Goal: Task Accomplishment & Management: Use online tool/utility

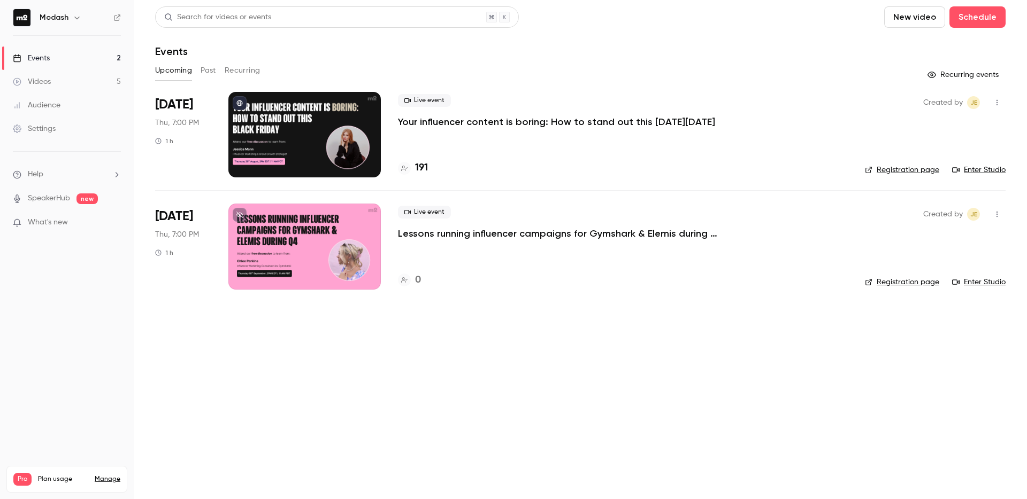
click at [404, 167] on icon at bounding box center [404, 168] width 6 height 5
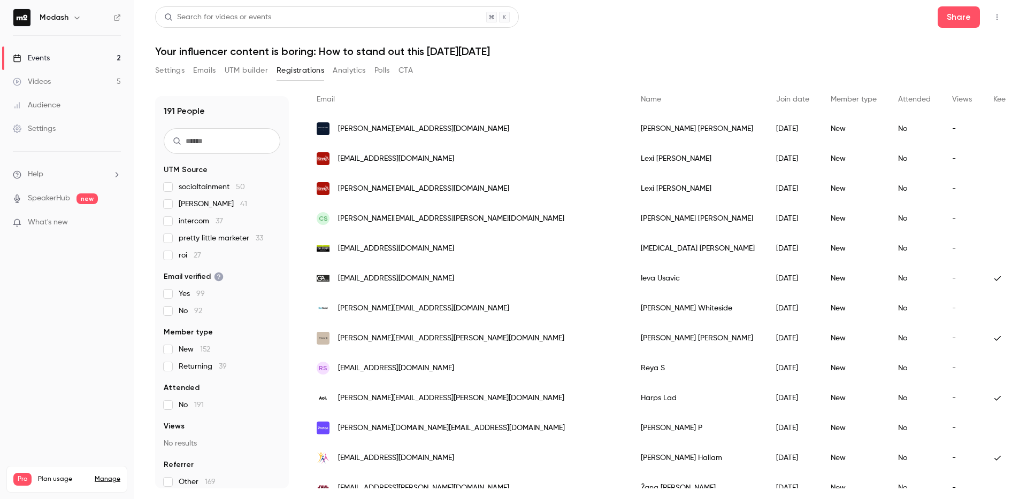
scroll to position [93, 0]
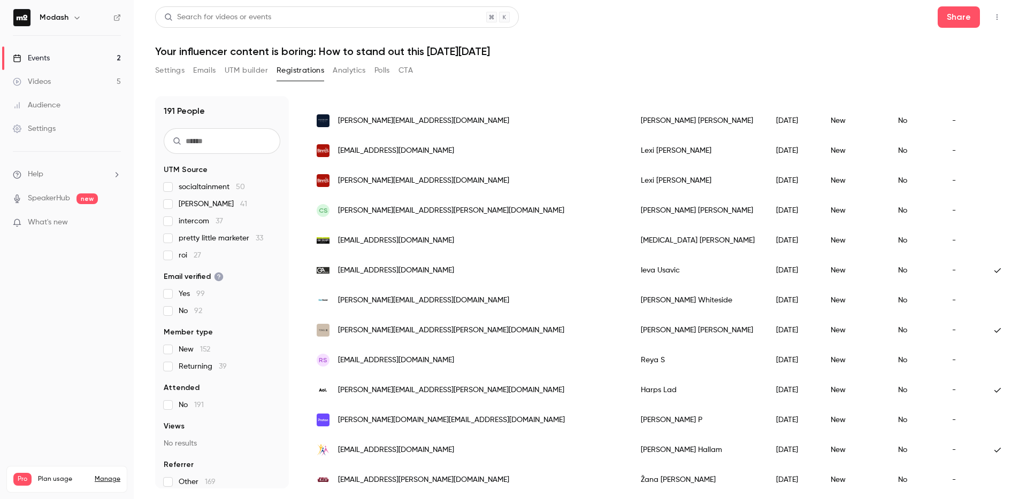
drag, startPoint x: 450, startPoint y: 249, endPoint x: 370, endPoint y: 247, distance: 79.7
click at [370, 247] on div "[EMAIL_ADDRESS][DOMAIN_NAME]" at bounding box center [468, 241] width 324 height 30
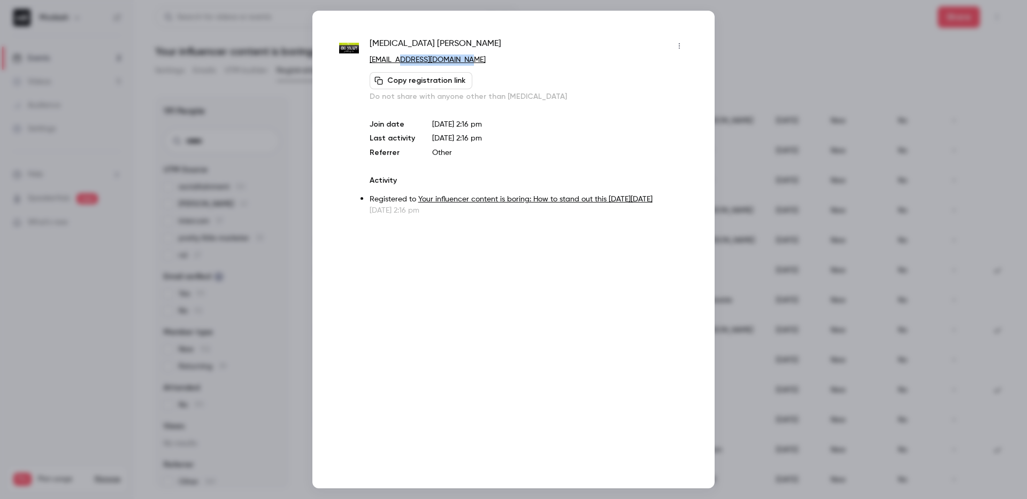
drag, startPoint x: 465, startPoint y: 60, endPoint x: 401, endPoint y: 60, distance: 63.6
click at [401, 60] on p "apinter@ohsnappickles.com" at bounding box center [528, 60] width 318 height 11
click at [843, 136] on div at bounding box center [513, 249] width 1027 height 499
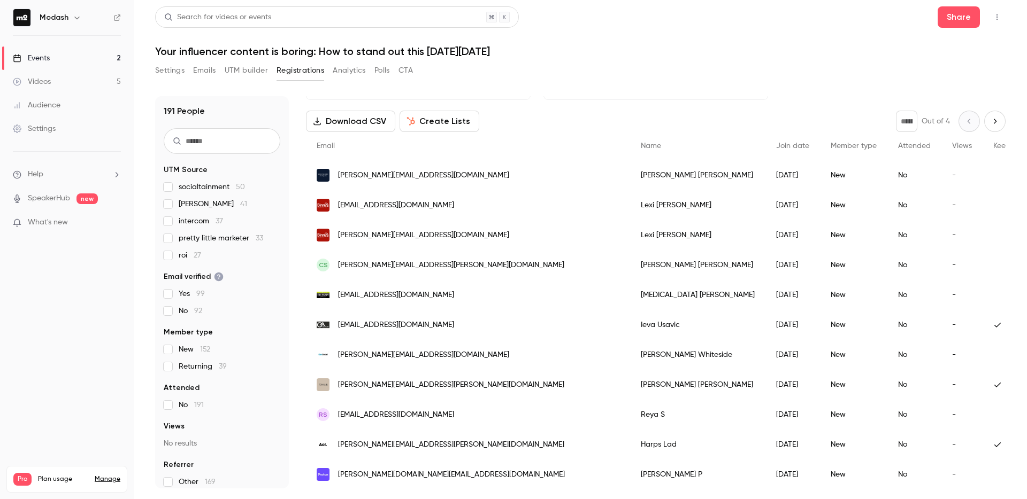
scroll to position [86, 0]
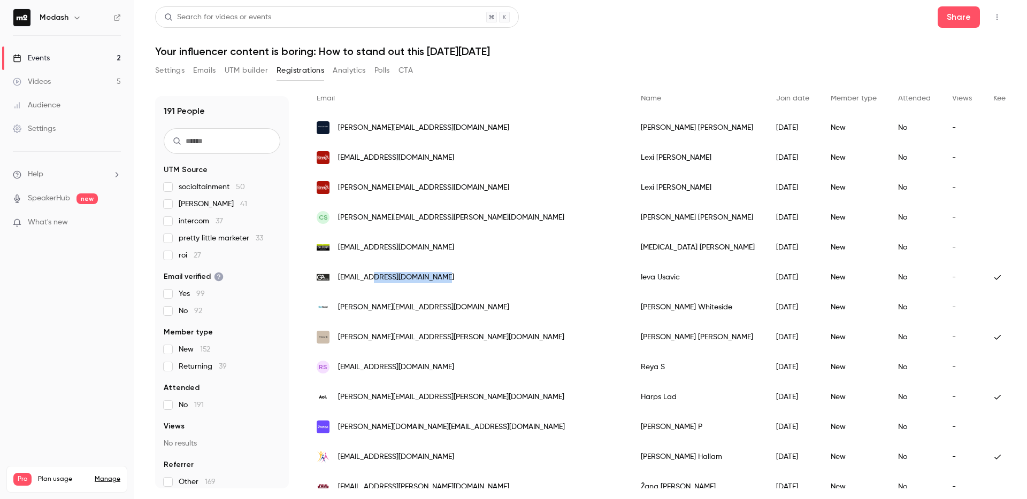
drag, startPoint x: 452, startPoint y: 282, endPoint x: 375, endPoint y: 278, distance: 77.1
click at [375, 278] on div "accounts@gainteriorsltd.com" at bounding box center [468, 278] width 324 height 30
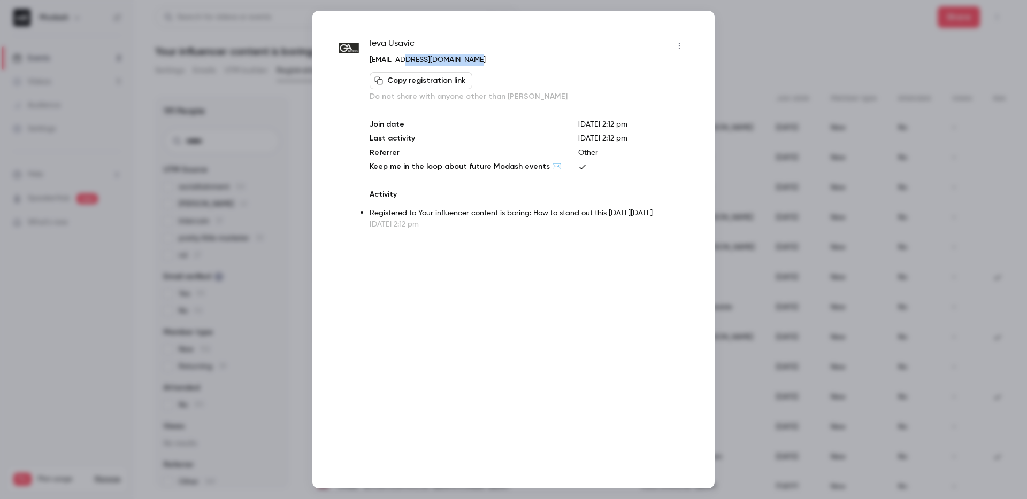
drag, startPoint x: 483, startPoint y: 60, endPoint x: 406, endPoint y: 56, distance: 77.6
click at [406, 56] on p "accounts@gainteriorsltd.com" at bounding box center [528, 60] width 318 height 11
click at [859, 213] on div at bounding box center [513, 249] width 1027 height 499
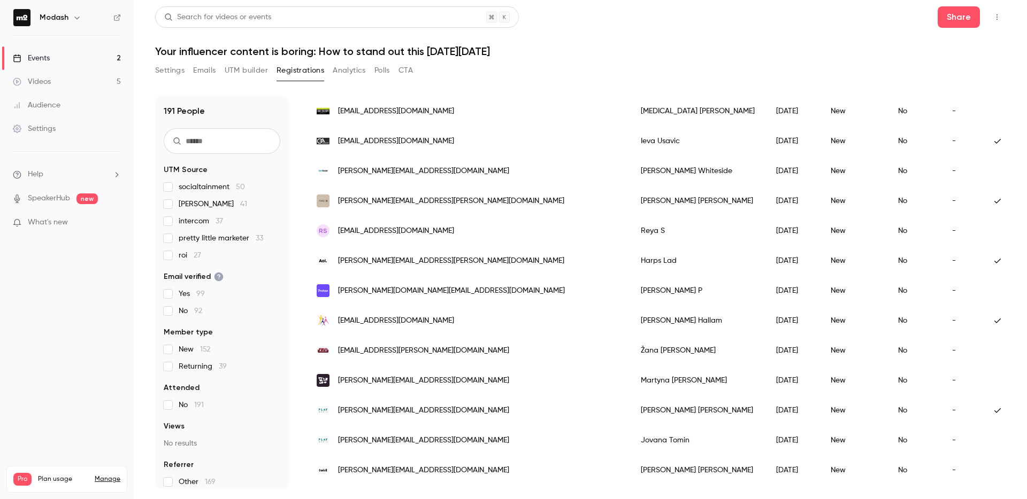
scroll to position [222, 0]
drag, startPoint x: 425, startPoint y: 295, endPoint x: 385, endPoint y: 291, distance: 39.7
click at [385, 291] on div "[PERSON_NAME][DOMAIN_NAME][EMAIL_ADDRESS][DOMAIN_NAME]" at bounding box center [468, 291] width 324 height 30
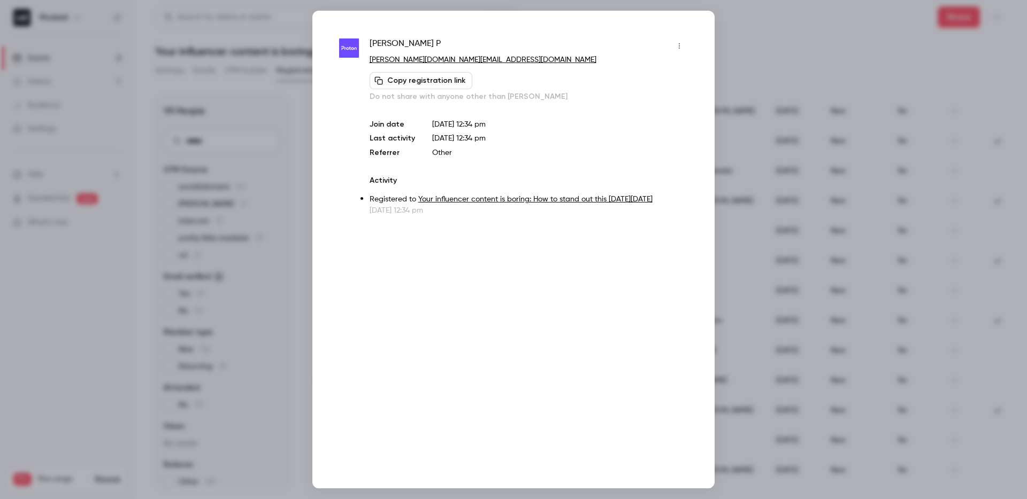
click at [836, 318] on div at bounding box center [513, 249] width 1027 height 499
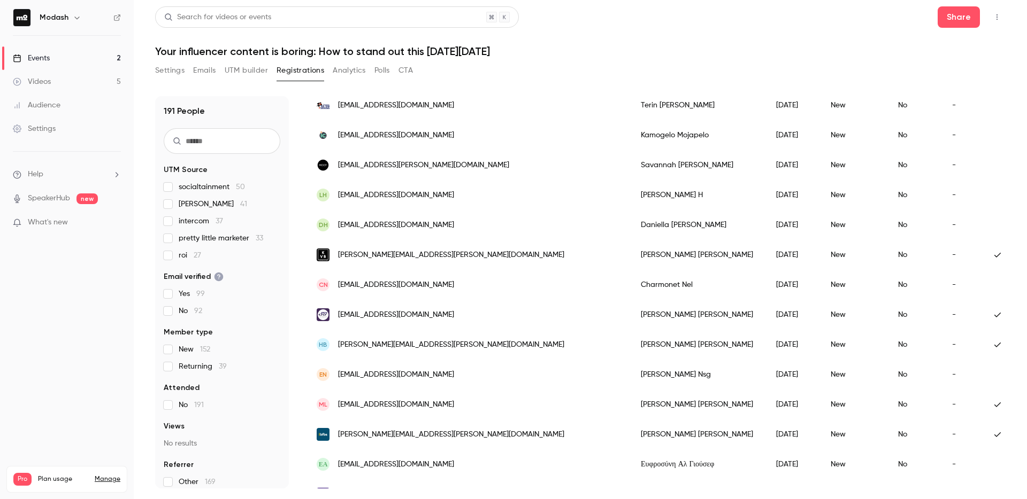
scroll to position [639, 0]
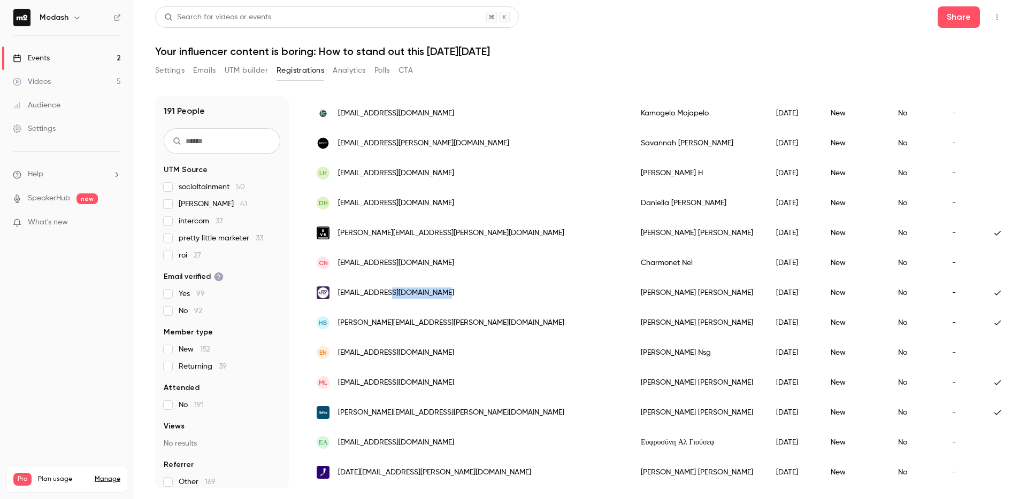
drag, startPoint x: 459, startPoint y: 294, endPoint x: 380, endPoint y: 298, distance: 78.7
click at [380, 298] on div "[EMAIL_ADDRESS][DOMAIN_NAME]" at bounding box center [468, 293] width 324 height 30
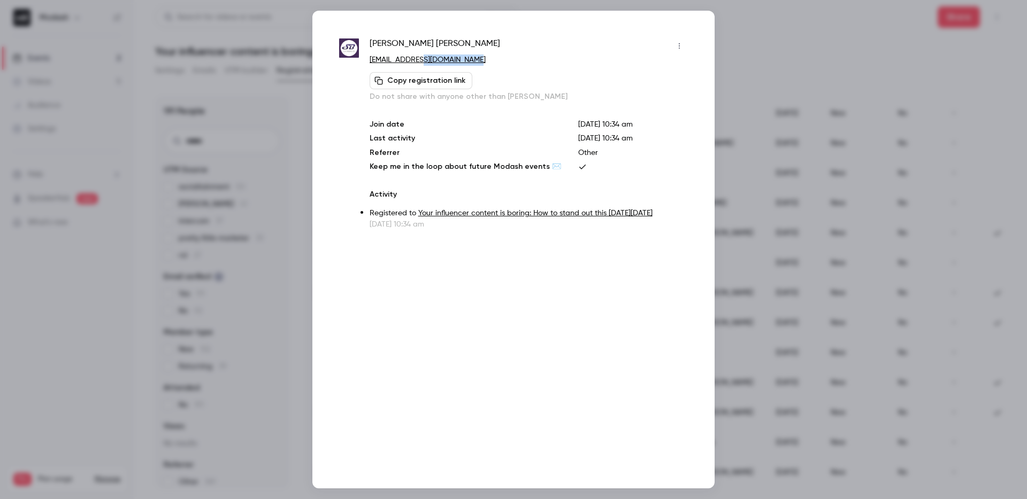
drag, startPoint x: 484, startPoint y: 60, endPoint x: 412, endPoint y: 60, distance: 71.7
click at [412, 60] on p "[EMAIL_ADDRESS][DOMAIN_NAME]" at bounding box center [528, 60] width 318 height 11
drag, startPoint x: 934, startPoint y: 301, endPoint x: 927, endPoint y: 302, distance: 7.0
click at [934, 302] on div at bounding box center [513, 249] width 1027 height 499
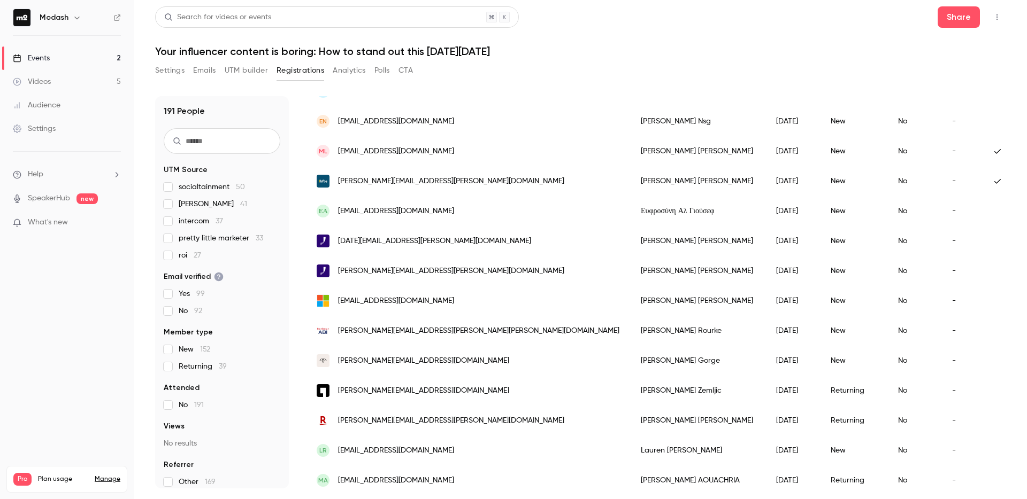
scroll to position [914, 0]
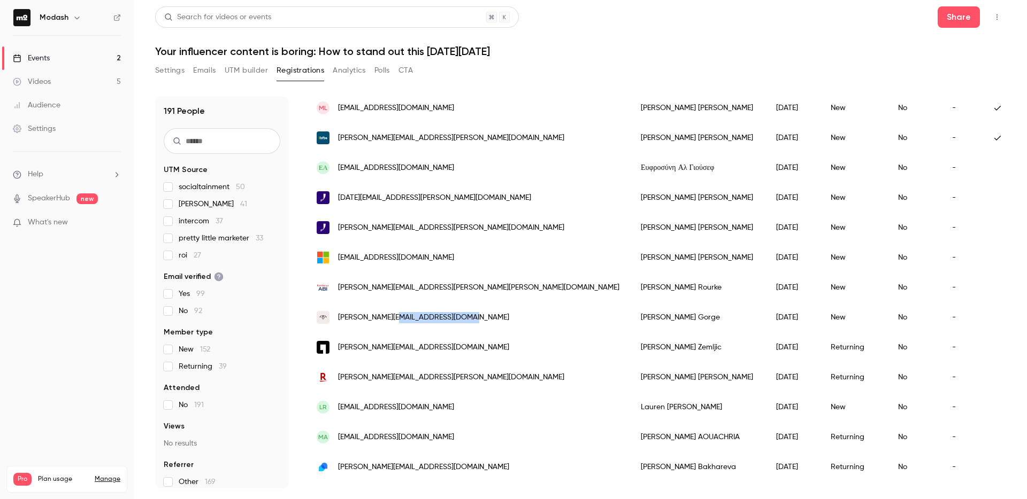
drag, startPoint x: 475, startPoint y: 321, endPoint x: 394, endPoint y: 319, distance: 81.3
click at [394, 319] on div "[PERSON_NAME][EMAIL_ADDRESS][DOMAIN_NAME]" at bounding box center [468, 318] width 324 height 30
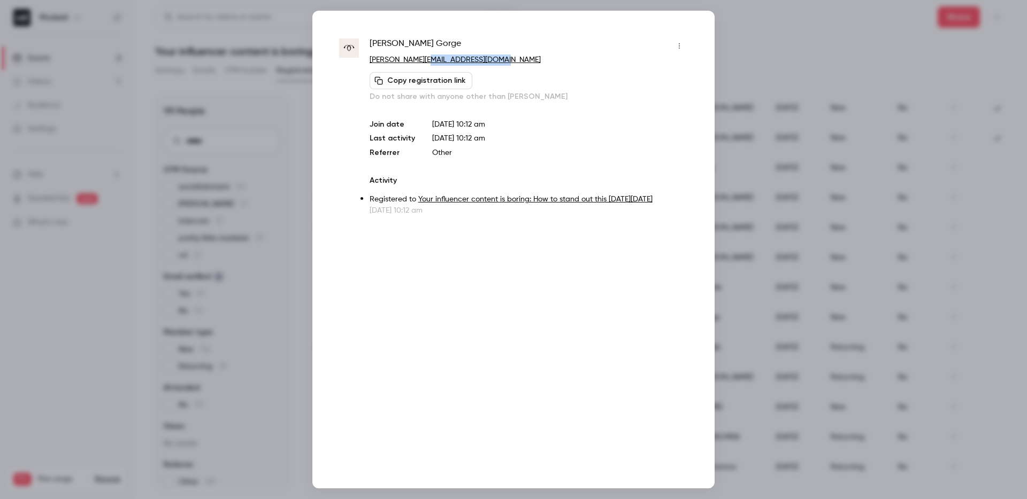
drag, startPoint x: 505, startPoint y: 60, endPoint x: 425, endPoint y: 60, distance: 80.2
click at [425, 60] on p "[PERSON_NAME][EMAIL_ADDRESS][DOMAIN_NAME]" at bounding box center [528, 60] width 318 height 11
click at [880, 96] on div at bounding box center [513, 249] width 1027 height 499
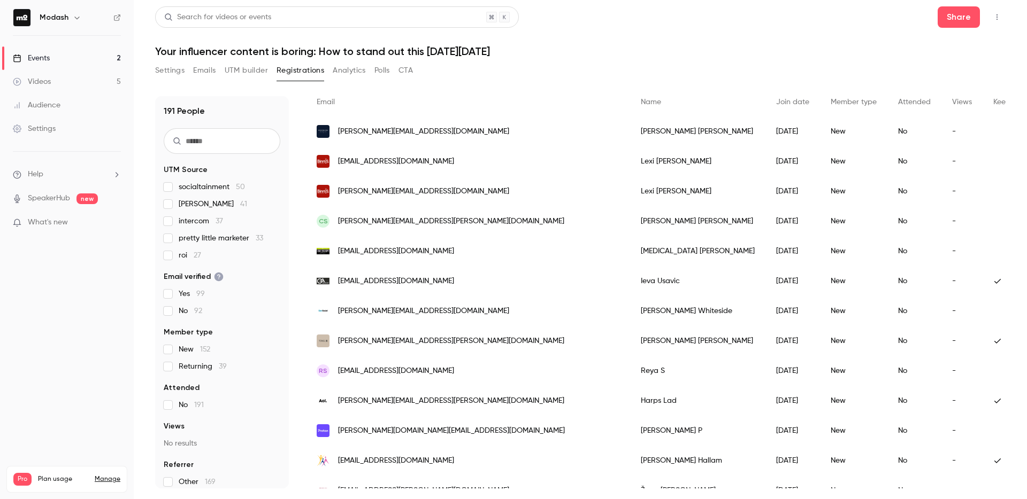
scroll to position [0, 0]
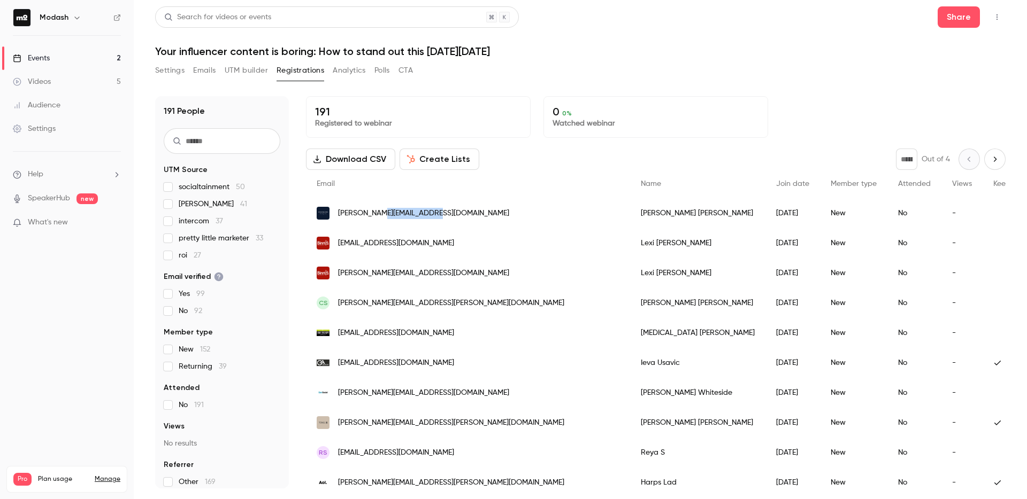
drag, startPoint x: 455, startPoint y: 213, endPoint x: 379, endPoint y: 216, distance: 75.4
click at [379, 216] on div "[PERSON_NAME][EMAIL_ADDRESS][DOMAIN_NAME]" at bounding box center [468, 213] width 324 height 30
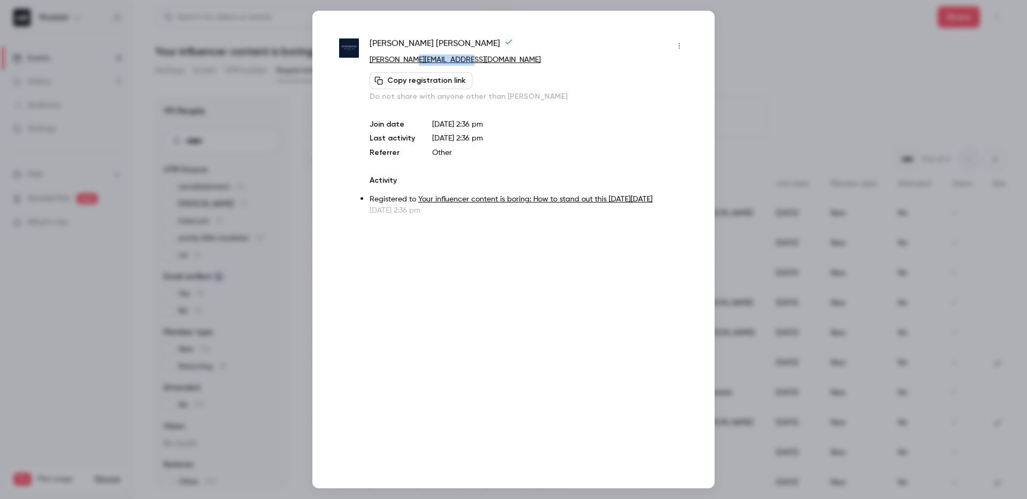
drag, startPoint x: 481, startPoint y: 57, endPoint x: 411, endPoint y: 61, distance: 69.6
click at [411, 61] on p "sheridan.n@pinstripes.com" at bounding box center [528, 60] width 318 height 11
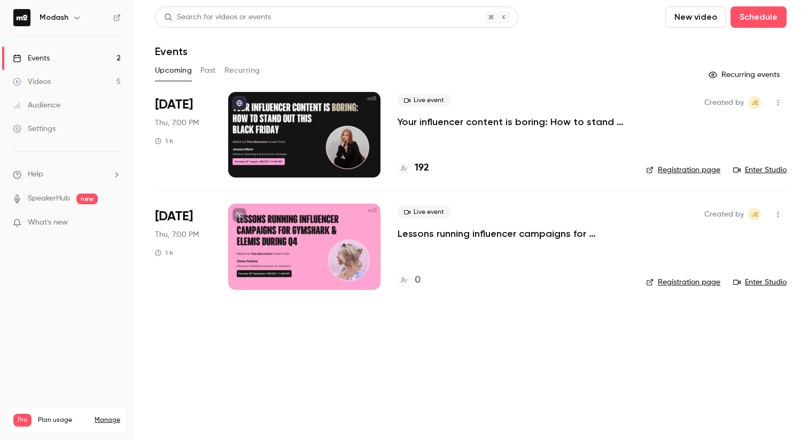
click at [426, 171] on h4 "192" at bounding box center [422, 168] width 14 height 14
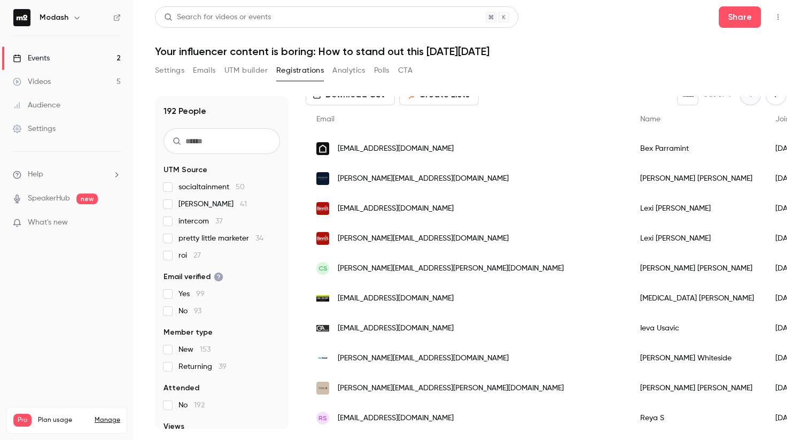
scroll to position [71, 0]
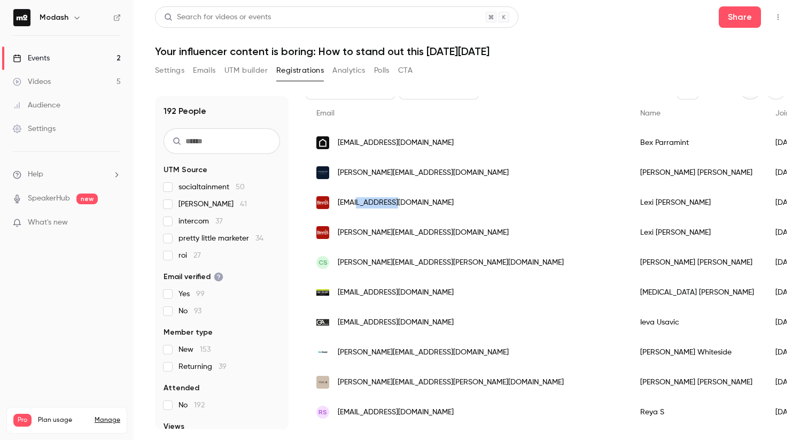
drag, startPoint x: 403, startPoint y: 199, endPoint x: 354, endPoint y: 202, distance: 49.3
click at [354, 202] on div "lexi@binnys.com" at bounding box center [468, 203] width 324 height 30
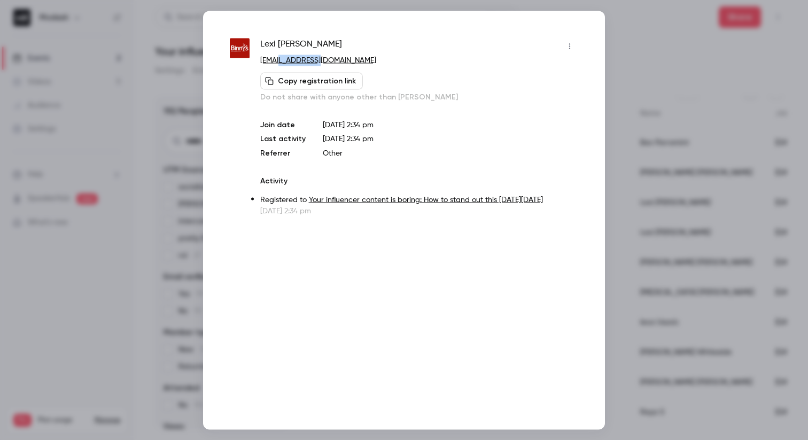
drag, startPoint x: 329, startPoint y: 56, endPoint x: 279, endPoint y: 58, distance: 50.3
click at [279, 58] on p "lexi@binnys.com" at bounding box center [419, 60] width 318 height 11
click at [677, 68] on div at bounding box center [404, 220] width 808 height 440
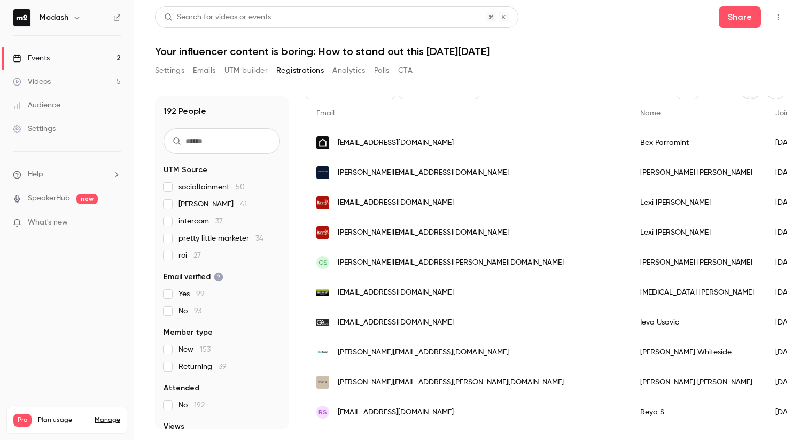
click at [48, 58] on div "Events" at bounding box center [31, 58] width 37 height 11
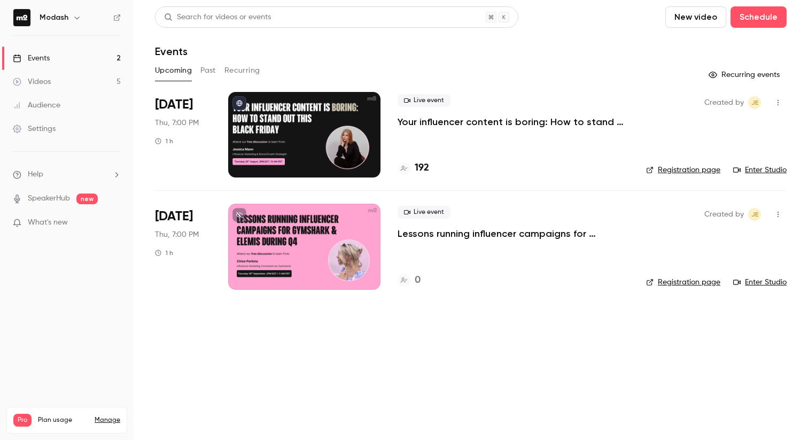
click at [459, 120] on p "Your influencer content is boring: How to stand out this [DATE][DATE]" at bounding box center [514, 121] width 232 height 13
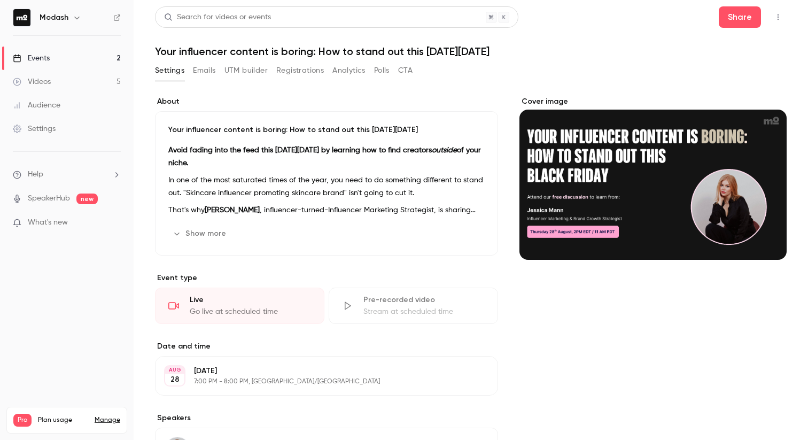
click at [310, 79] on div "Settings Emails UTM builder Registrations Analytics Polls CTA" at bounding box center [284, 72] width 258 height 21
click at [310, 76] on button "Registrations" at bounding box center [300, 70] width 48 height 17
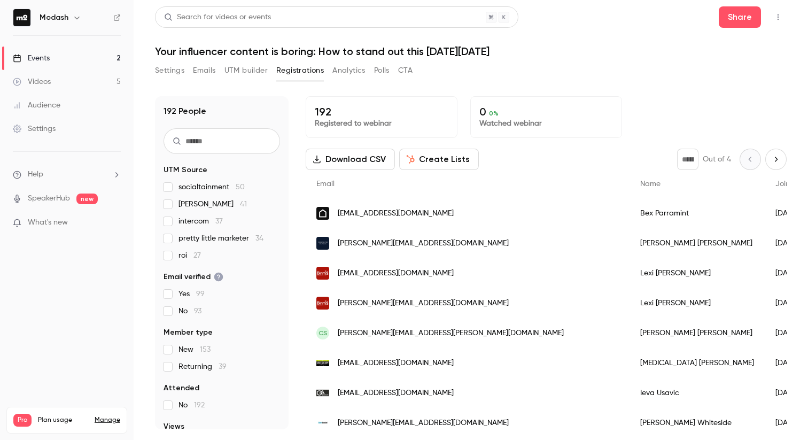
click at [249, 65] on button "UTM builder" at bounding box center [246, 70] width 43 height 17
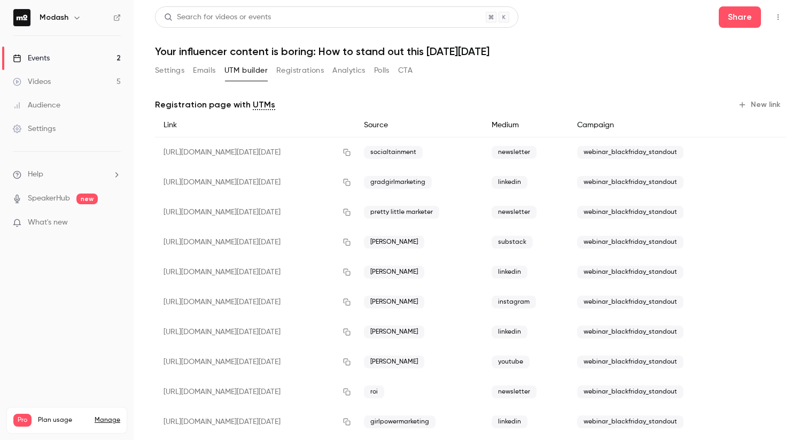
scroll to position [50, 0]
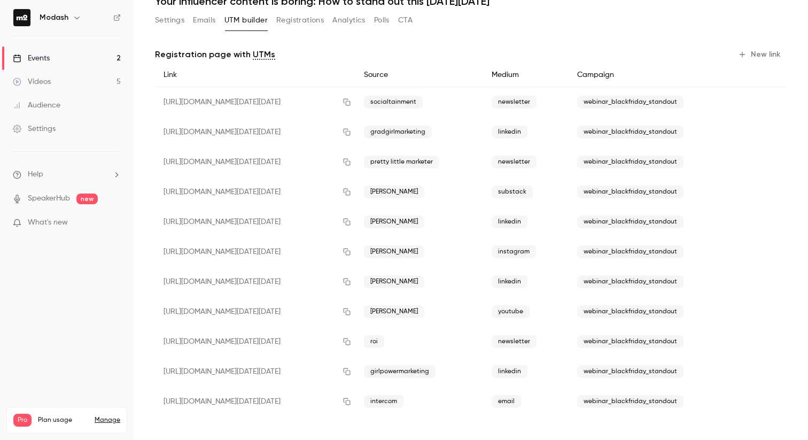
click at [641, 401] on span "webinar_blackfriday_standout" at bounding box center [630, 401] width 106 height 13
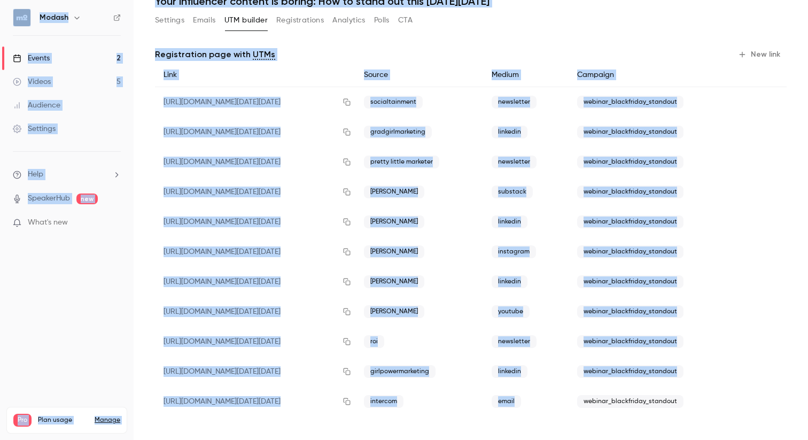
click at [641, 401] on span "webinar_blackfriday_standout" at bounding box center [630, 401] width 106 height 13
copy span "webinar_blackfriday_standout"
click at [758, 55] on button "New link" at bounding box center [760, 54] width 53 height 17
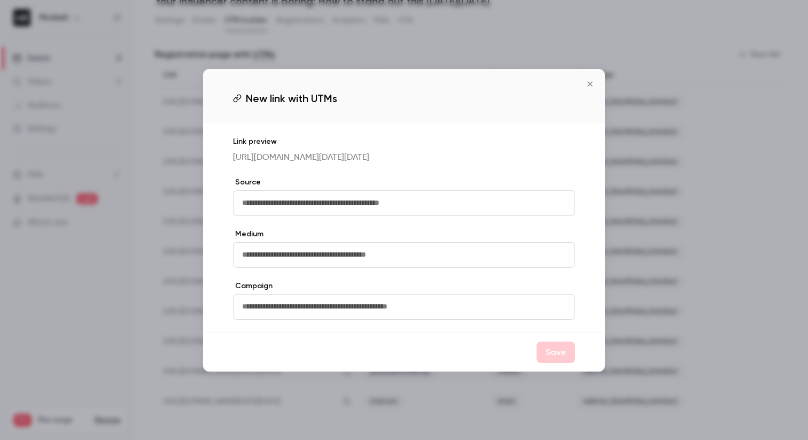
click at [316, 204] on input "text" at bounding box center [404, 203] width 342 height 26
type input "********"
click at [253, 214] on input "********" at bounding box center [404, 203] width 342 height 26
type input "****"
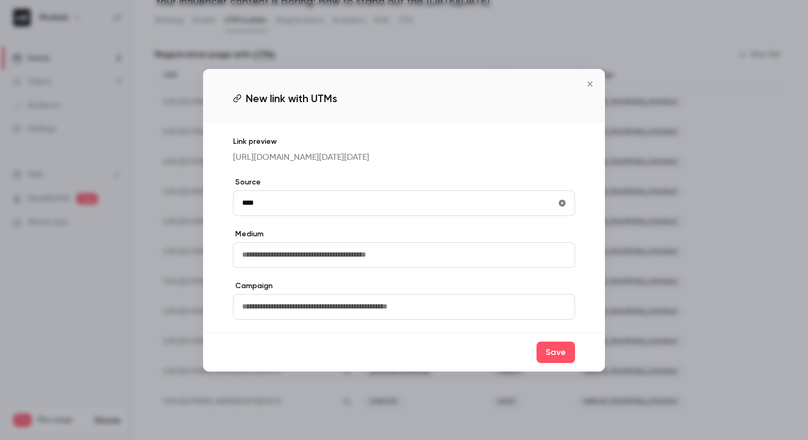
click at [259, 267] on input "text" at bounding box center [404, 255] width 342 height 26
type input "********"
click at [264, 315] on input "text" at bounding box center [404, 307] width 342 height 26
paste input "**********"
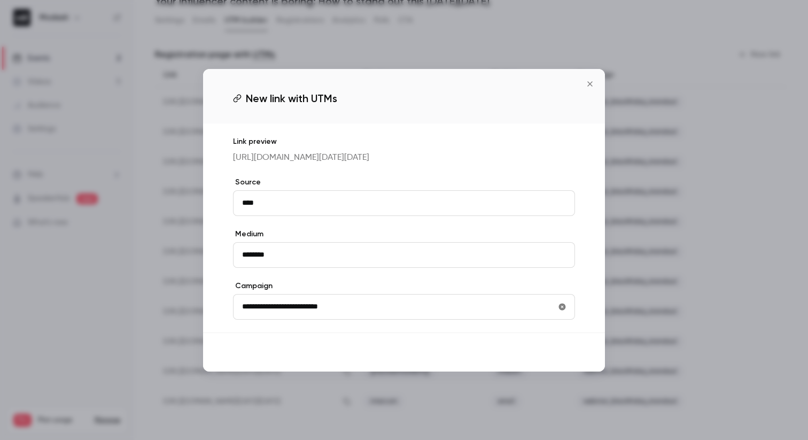
type input "**********"
click at [564, 363] on button "Save" at bounding box center [556, 352] width 38 height 21
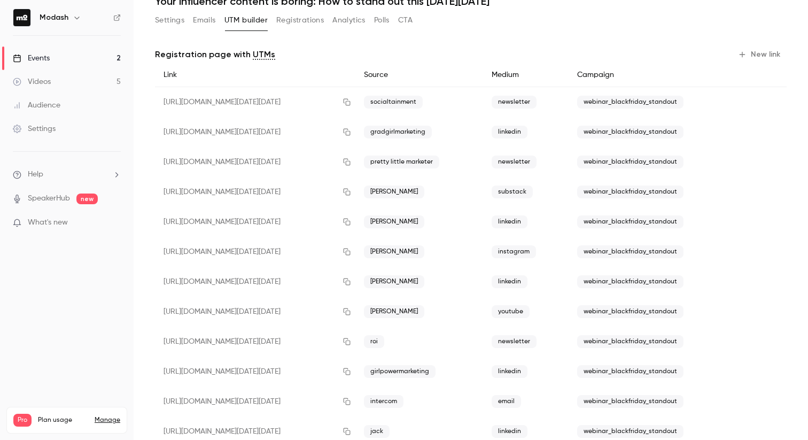
scroll to position [80, 0]
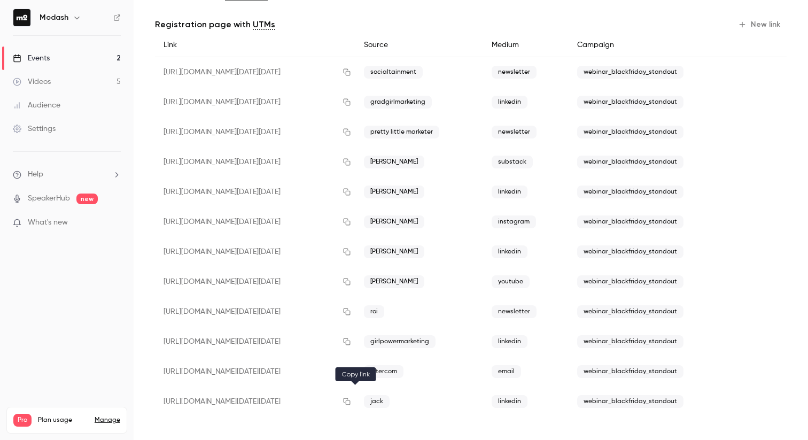
click at [351, 402] on icon "button" at bounding box center [347, 401] width 9 height 7
click at [70, 64] on link "Events 2" at bounding box center [67, 59] width 134 height 24
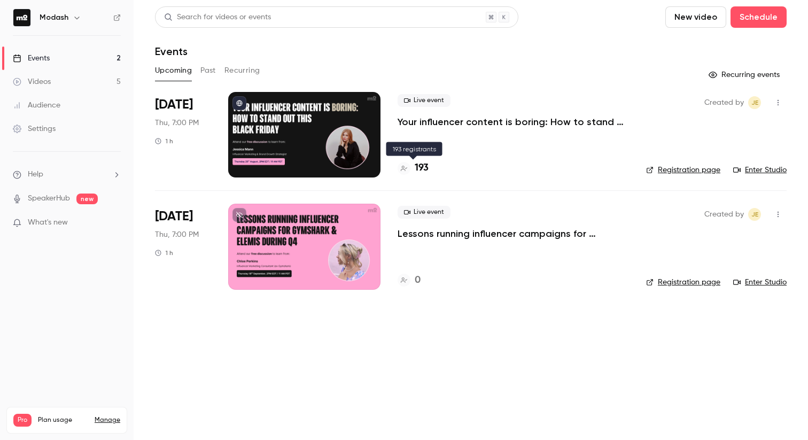
click at [415, 166] on h4 "193" at bounding box center [422, 168] width 14 height 14
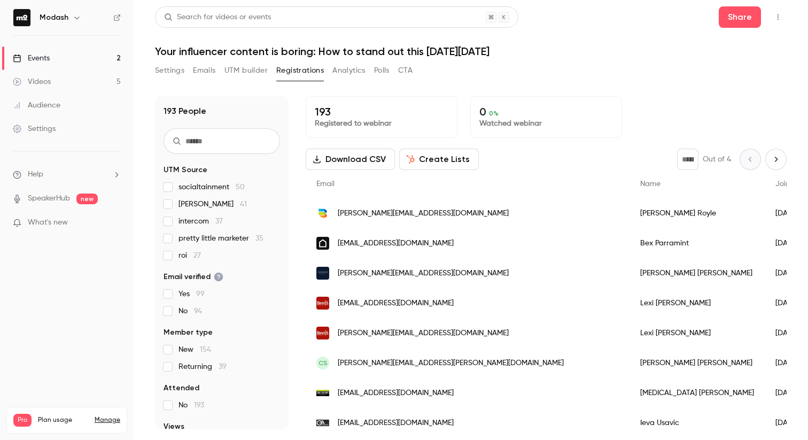
click at [30, 51] on link "Events 2" at bounding box center [67, 59] width 134 height 24
